Goal: Check status

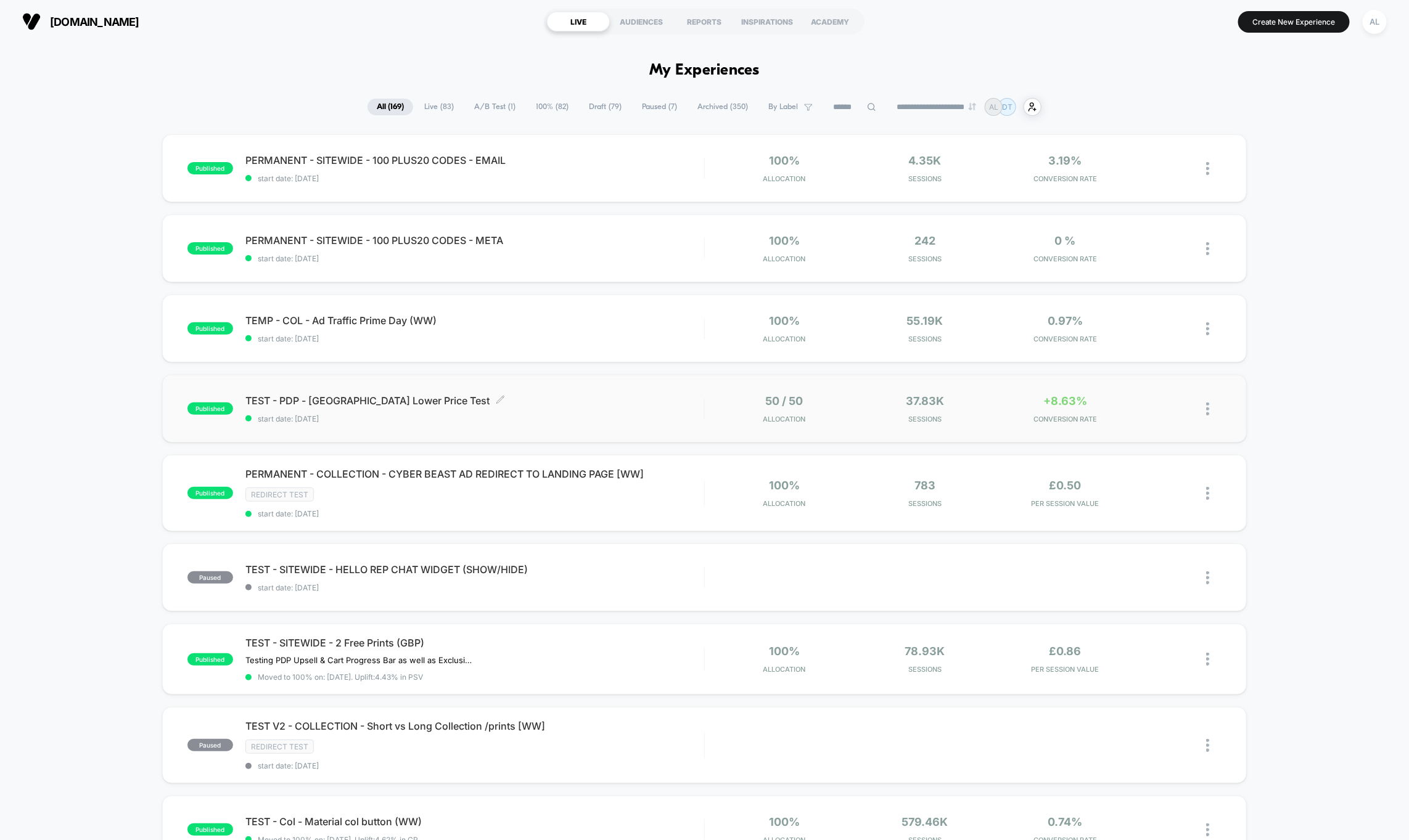
click at [559, 402] on span "TEST - PDP - [GEOGRAPHIC_DATA] Lower Price Test Click to edit experience details" at bounding box center [474, 401] width 459 height 12
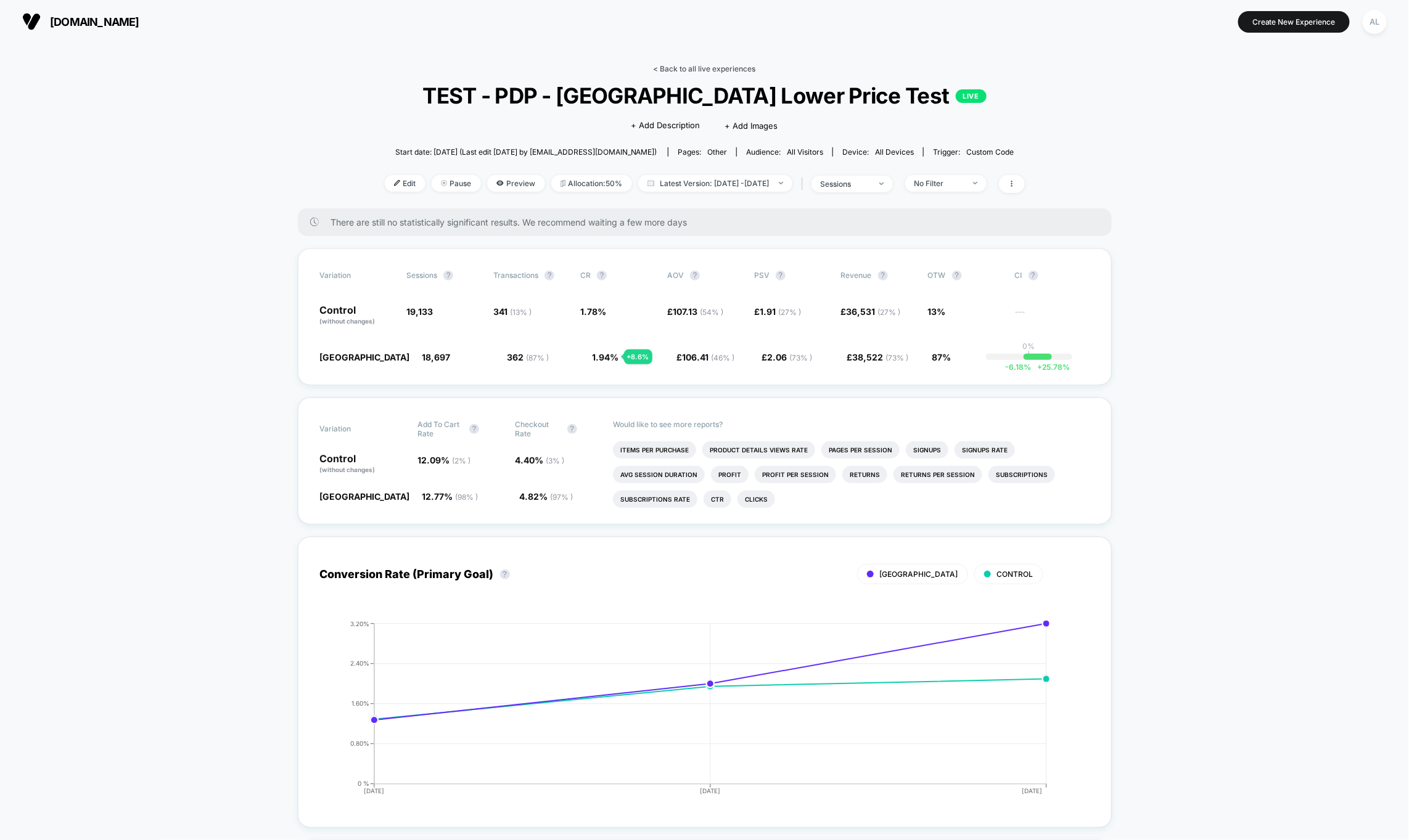
click at [702, 70] on link "< Back to all live experiences" at bounding box center [705, 68] width 103 height 9
